Goal: Navigation & Orientation: Understand site structure

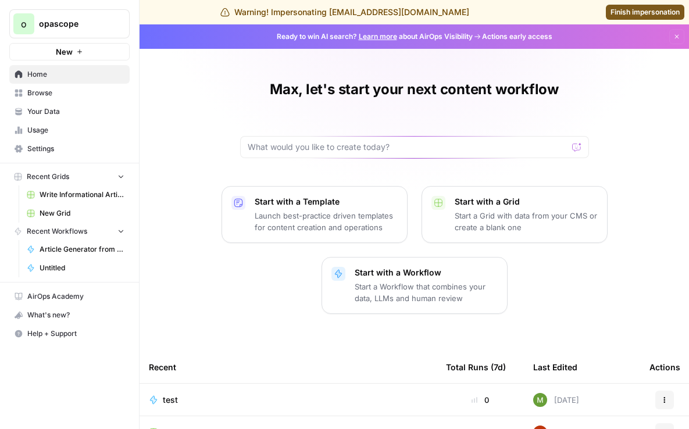
click at [84, 105] on link "Your Data" at bounding box center [69, 111] width 120 height 19
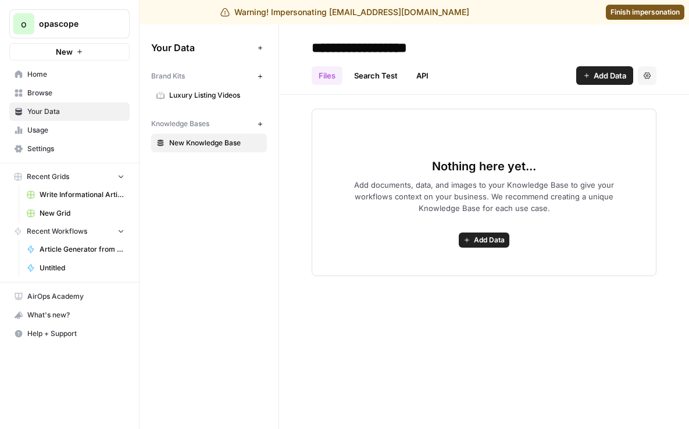
click at [88, 133] on span "Usage" at bounding box center [75, 130] width 97 height 10
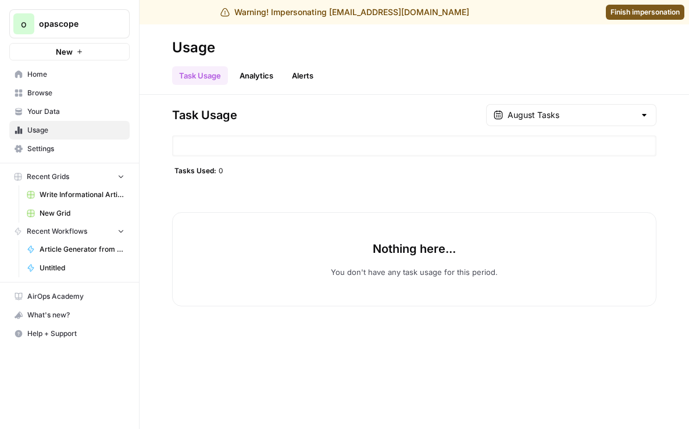
click at [62, 97] on span "Browse" at bounding box center [75, 93] width 97 height 10
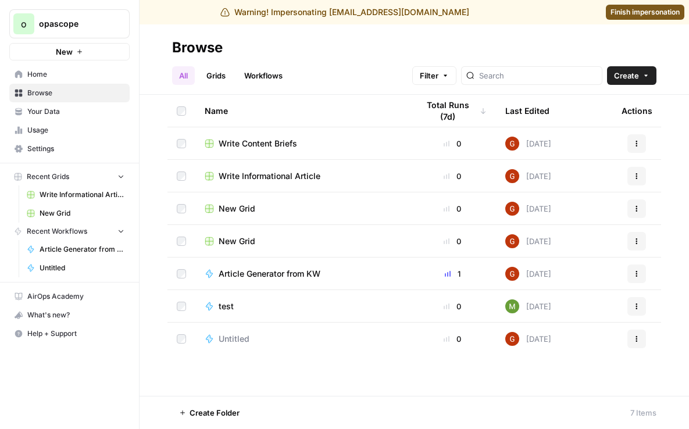
click at [76, 113] on span "Your Data" at bounding box center [75, 111] width 97 height 10
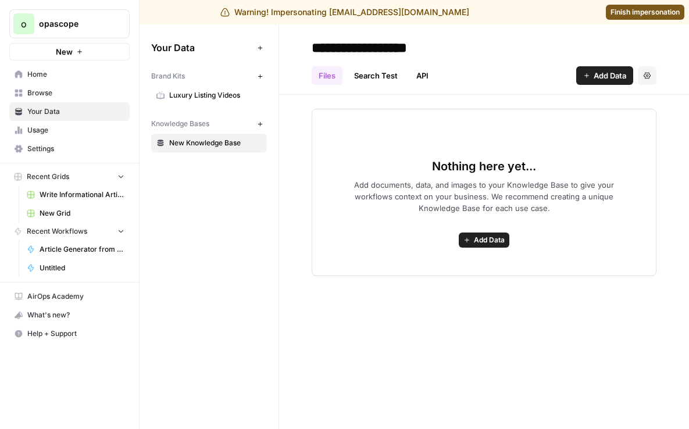
click at [261, 73] on icon "button" at bounding box center [260, 76] width 6 height 6
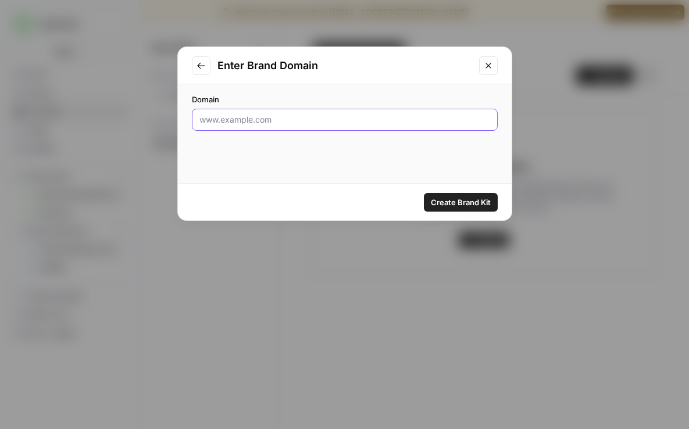
click at [342, 116] on input "Domain" at bounding box center [345, 120] width 291 height 12
click at [485, 65] on icon "Close modal" at bounding box center [488, 65] width 9 height 9
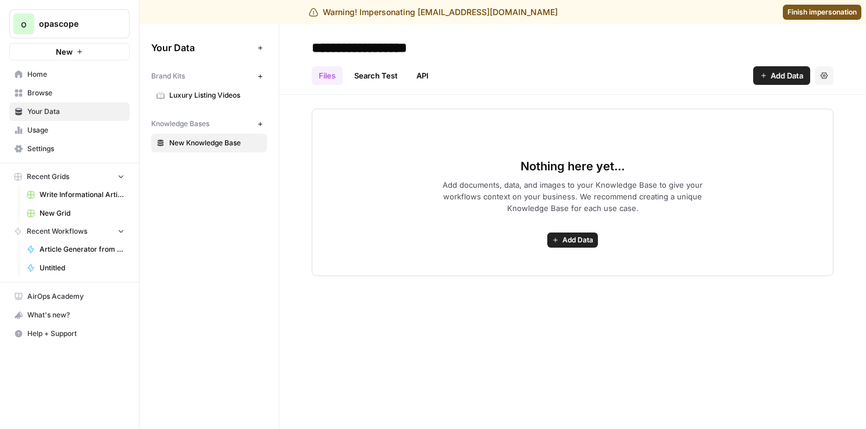
click at [689, 16] on span "Finish impersonation" at bounding box center [822, 12] width 69 height 10
